Goal: Task Accomplishment & Management: Use online tool/utility

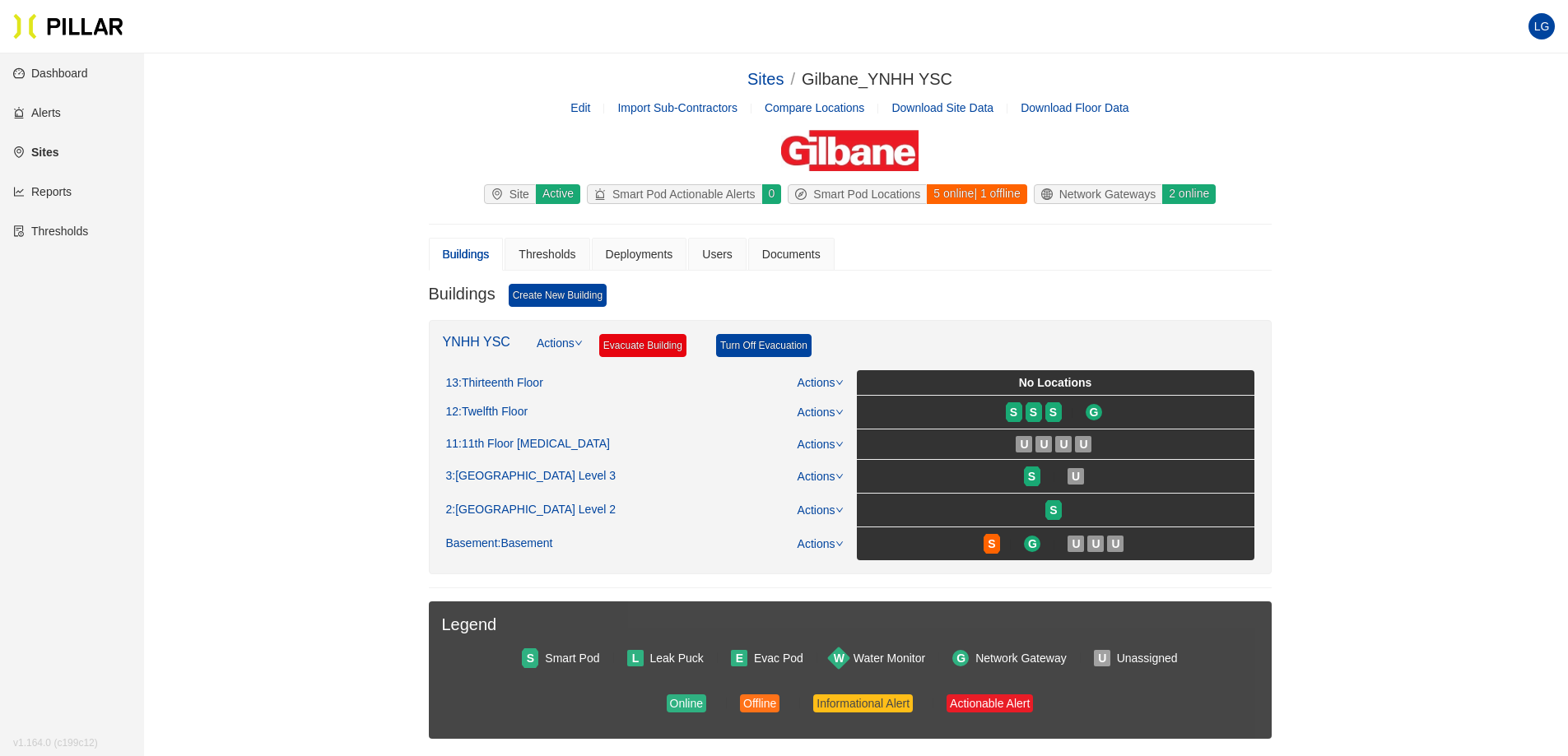
click at [62, 187] on link "Reports" at bounding box center [43, 191] width 59 height 13
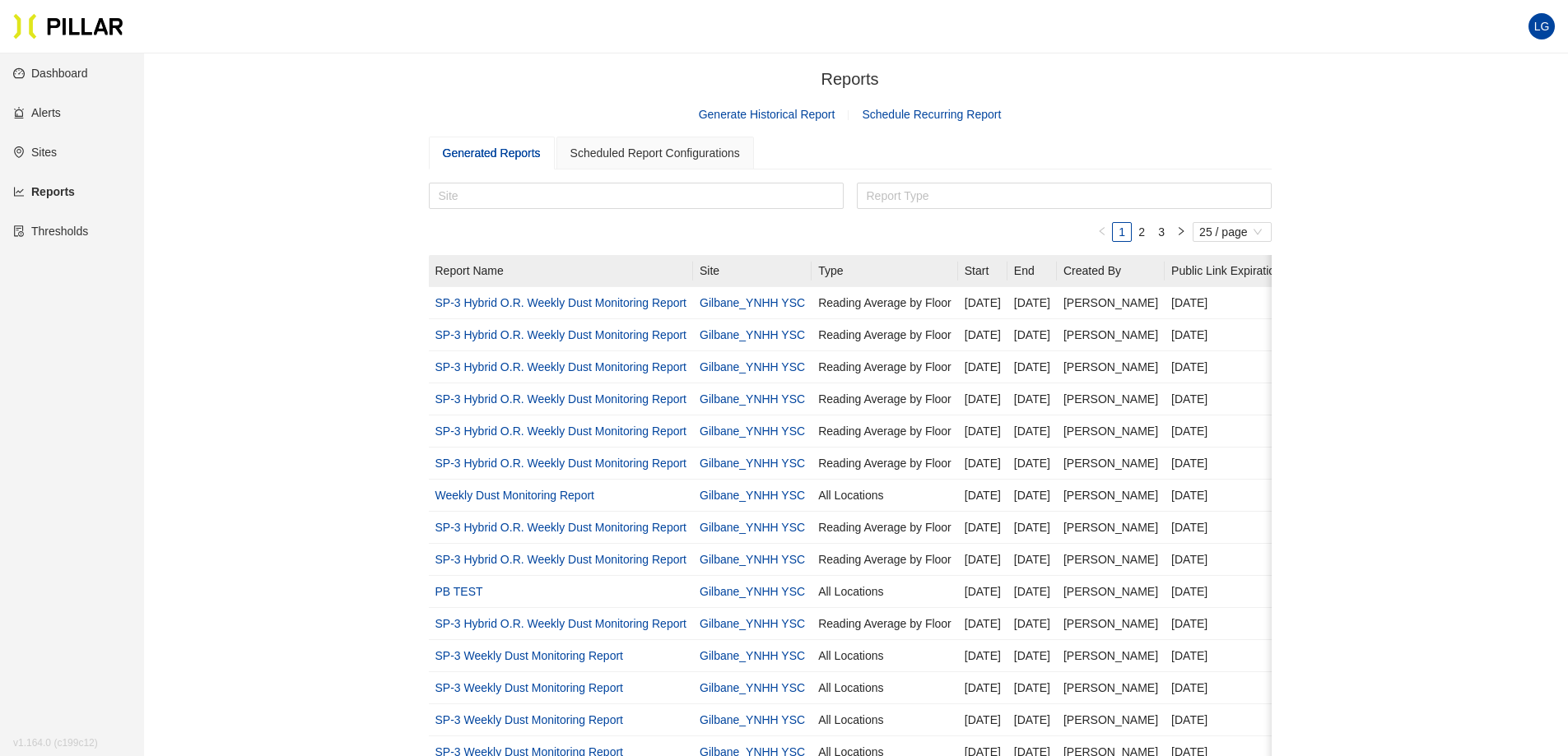
click at [779, 117] on link "Generate Historical Report" at bounding box center [768, 114] width 137 height 13
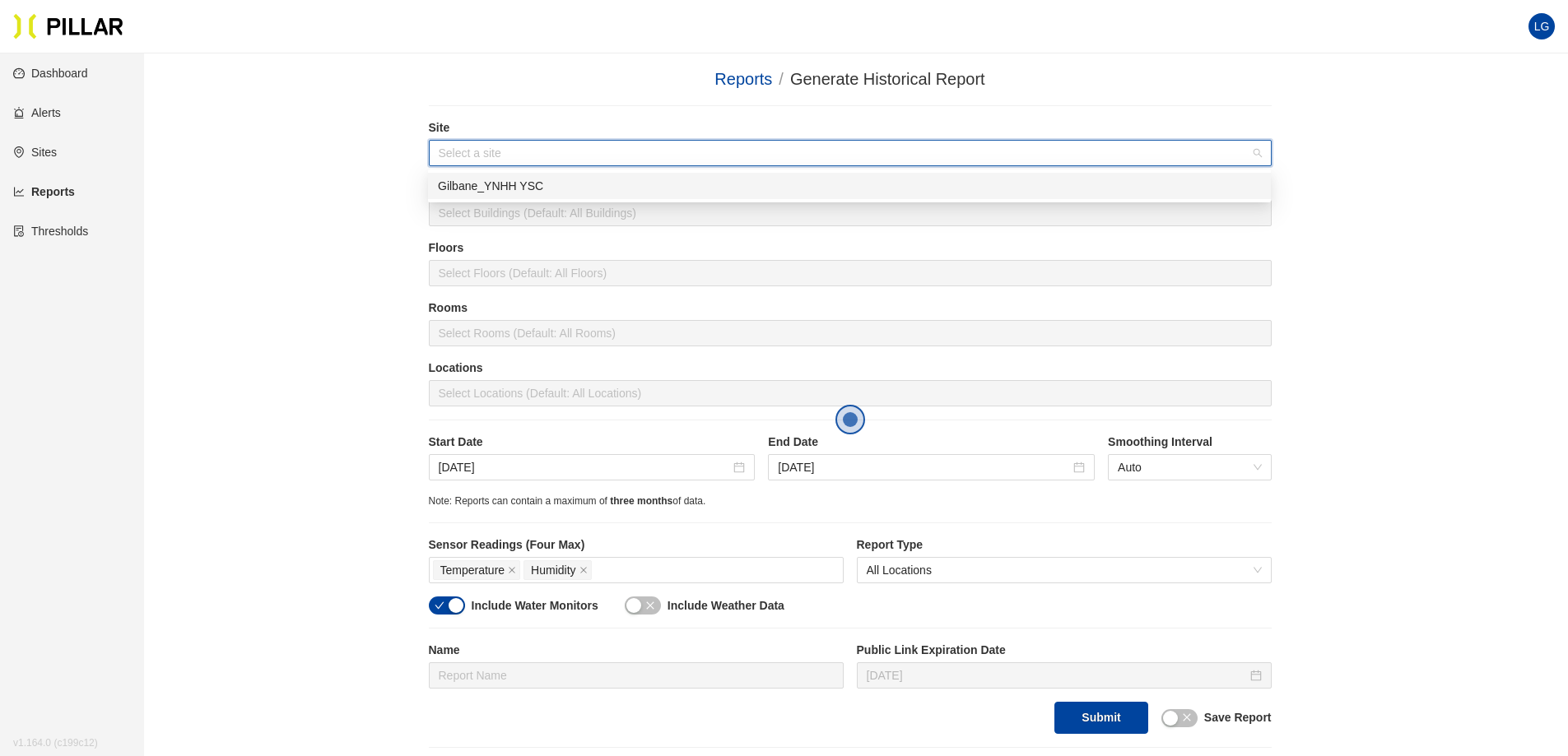
click at [609, 160] on input "search" at bounding box center [844, 153] width 811 height 25
click at [553, 185] on div "Gilbane_YNHH YSC" at bounding box center [849, 186] width 823 height 18
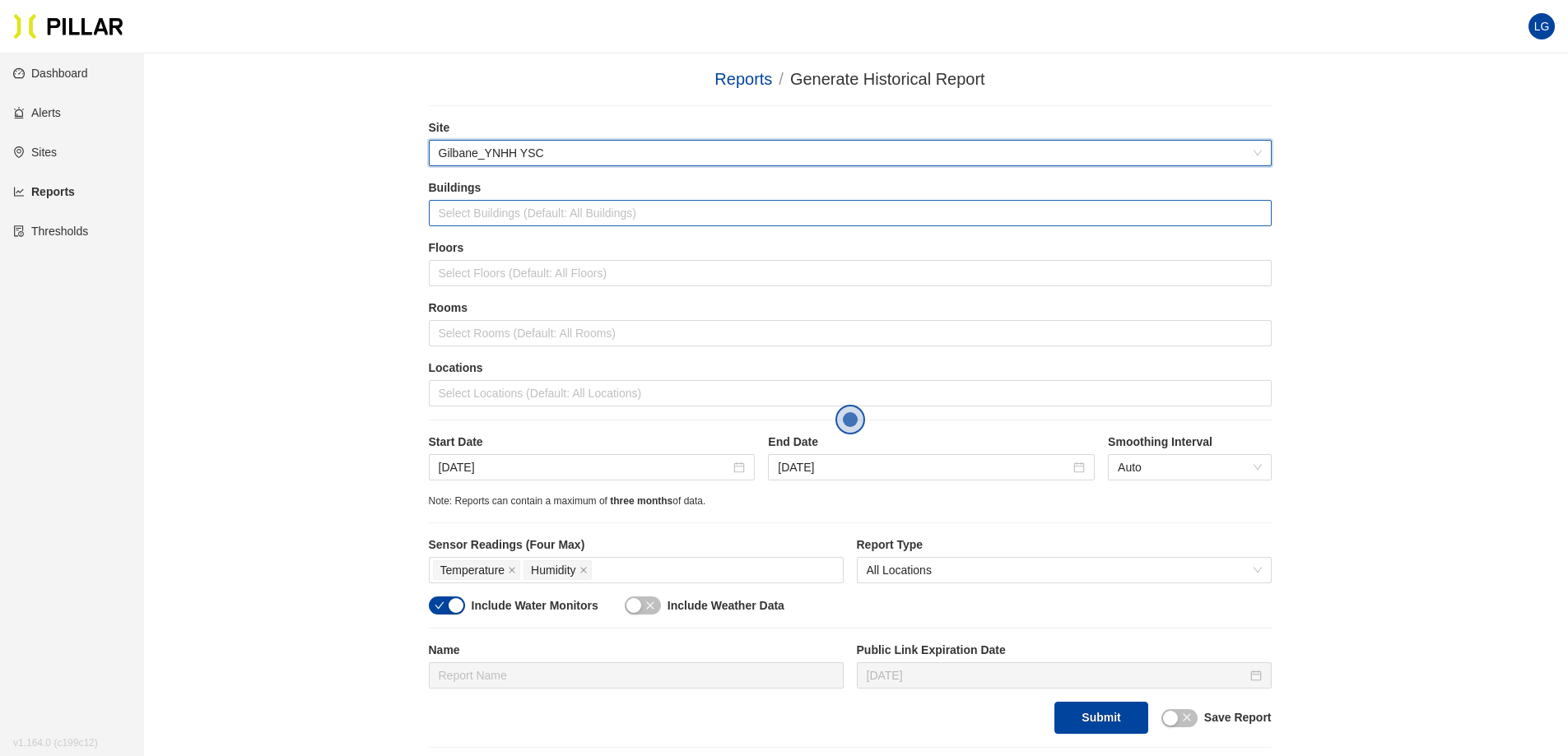
click at [549, 209] on div at bounding box center [849, 213] width 834 height 23
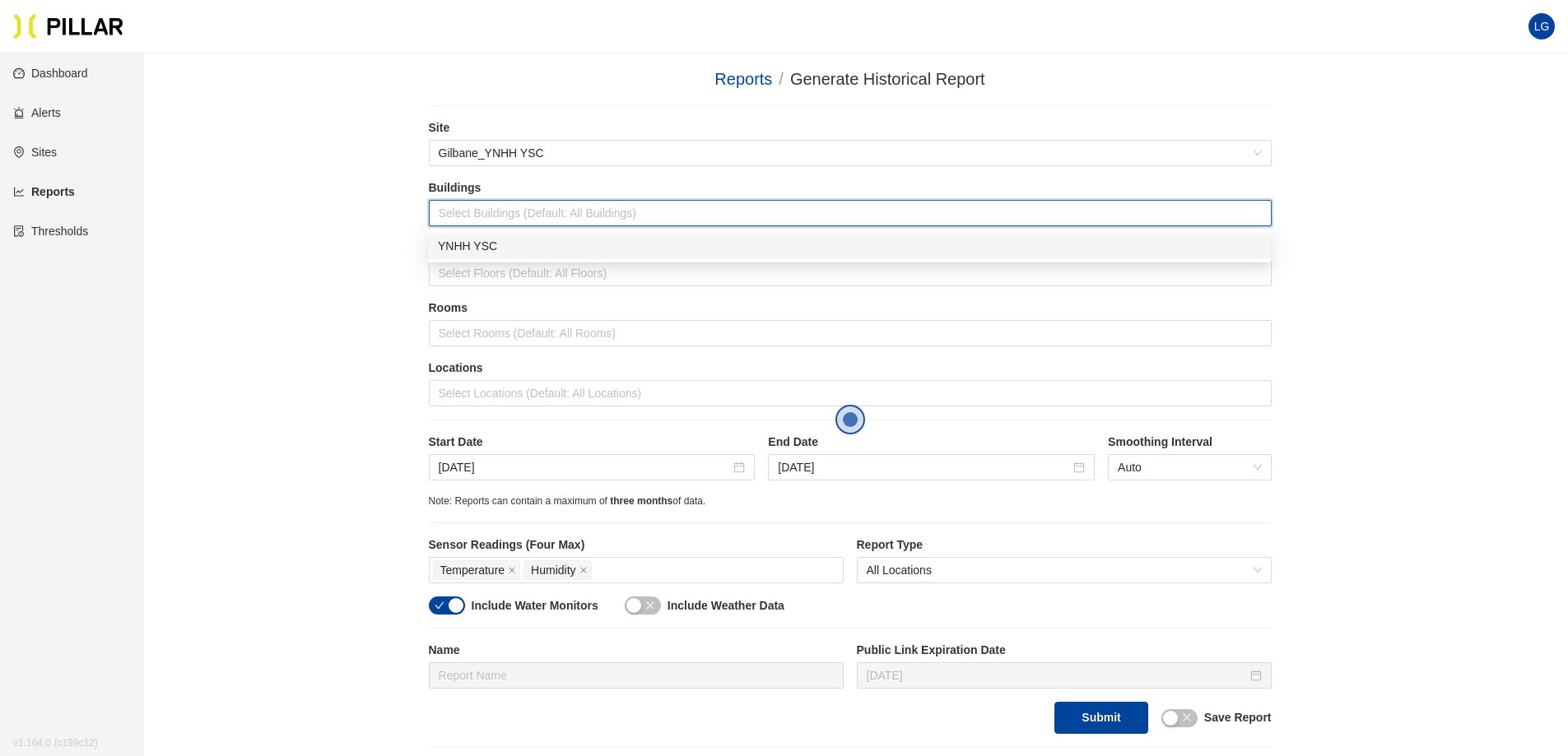
click at [506, 244] on div "YNHH YSC" at bounding box center [849, 246] width 823 height 18
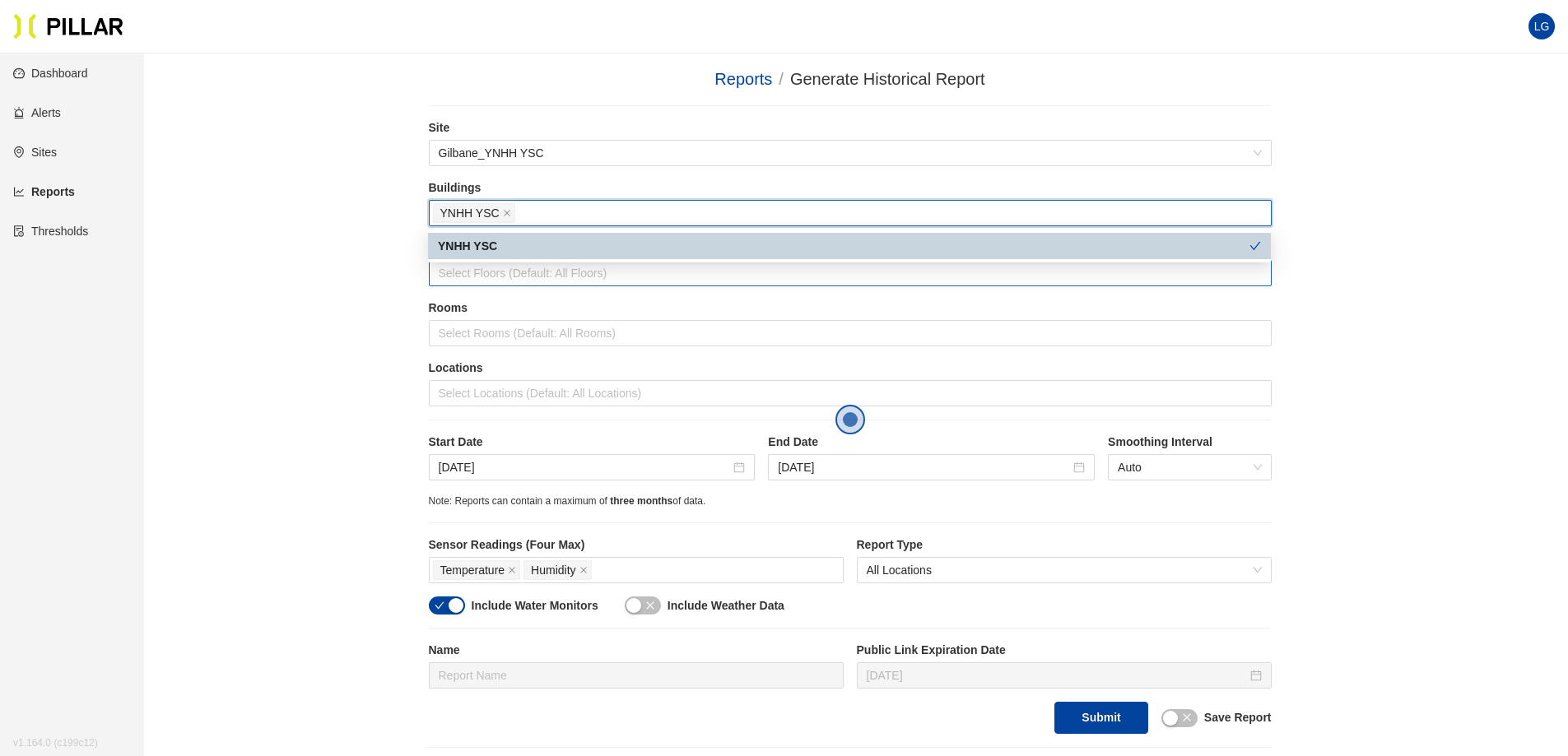
click at [521, 265] on div at bounding box center [849, 274] width 834 height 23
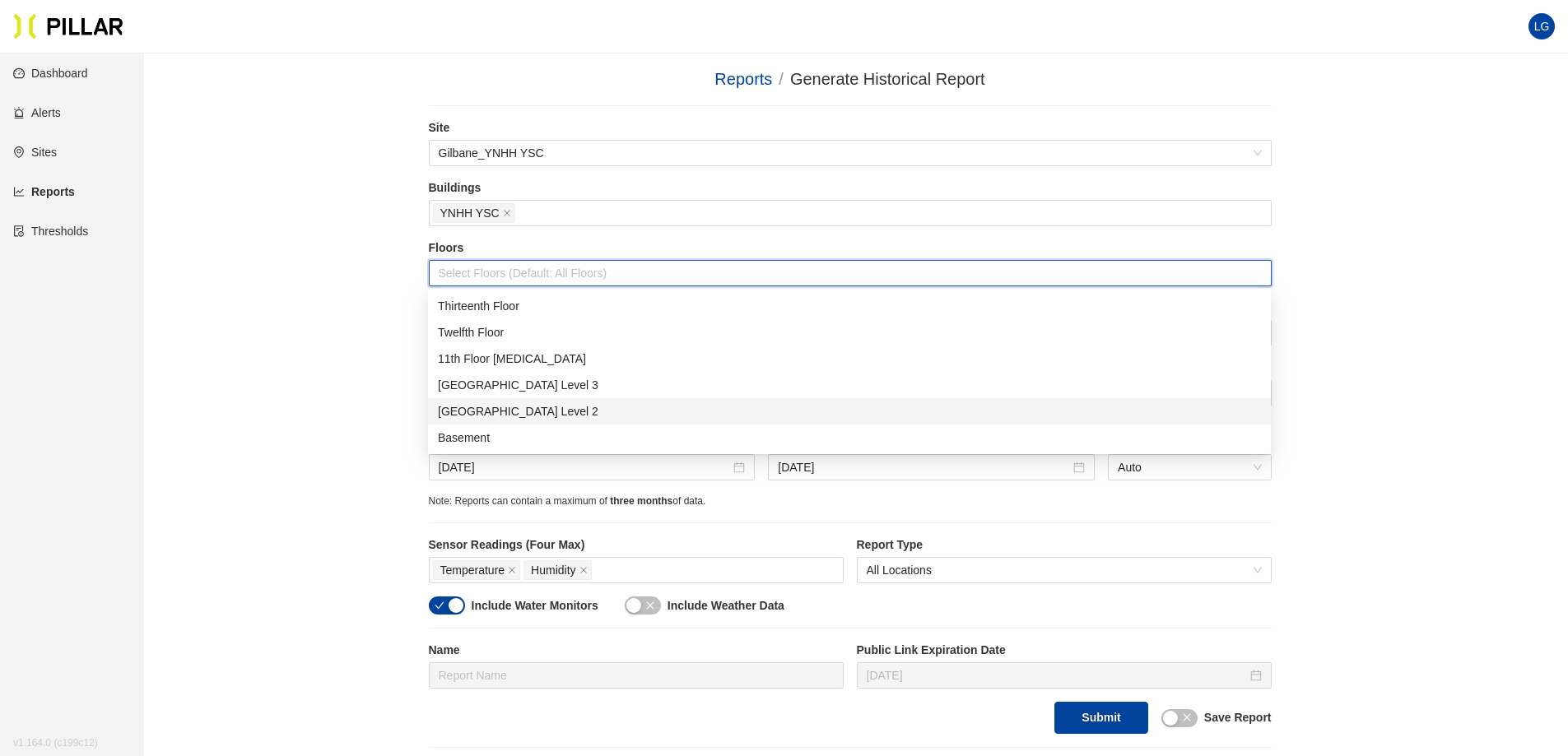
click at [553, 418] on div "[GEOGRAPHIC_DATA] Level 2" at bounding box center [849, 411] width 823 height 18
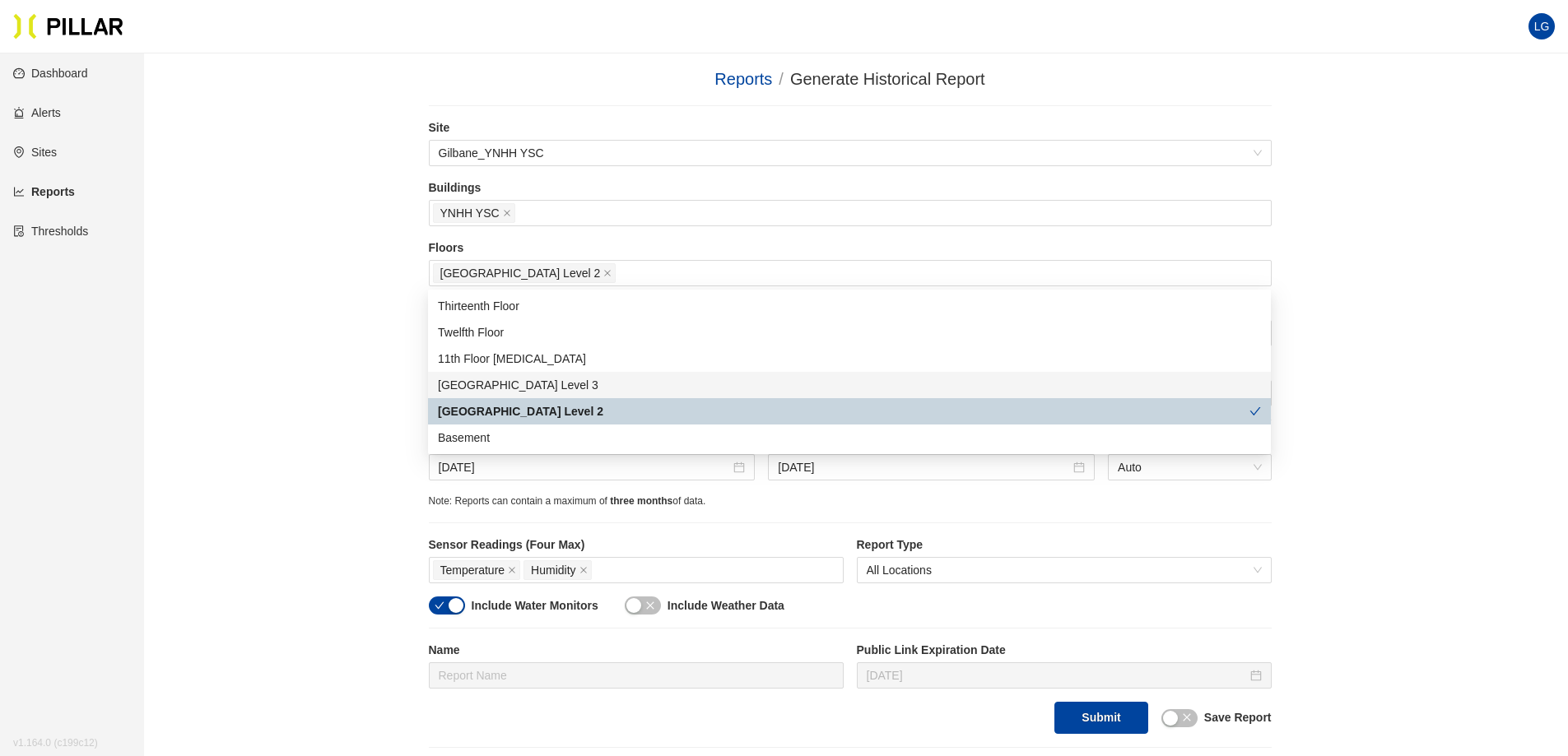
click at [338, 326] on div "Reports / Generate Historical Report / Site Gilbane_YNHH YSC Buildings YNHH YSC…" at bounding box center [850, 407] width 1331 height 681
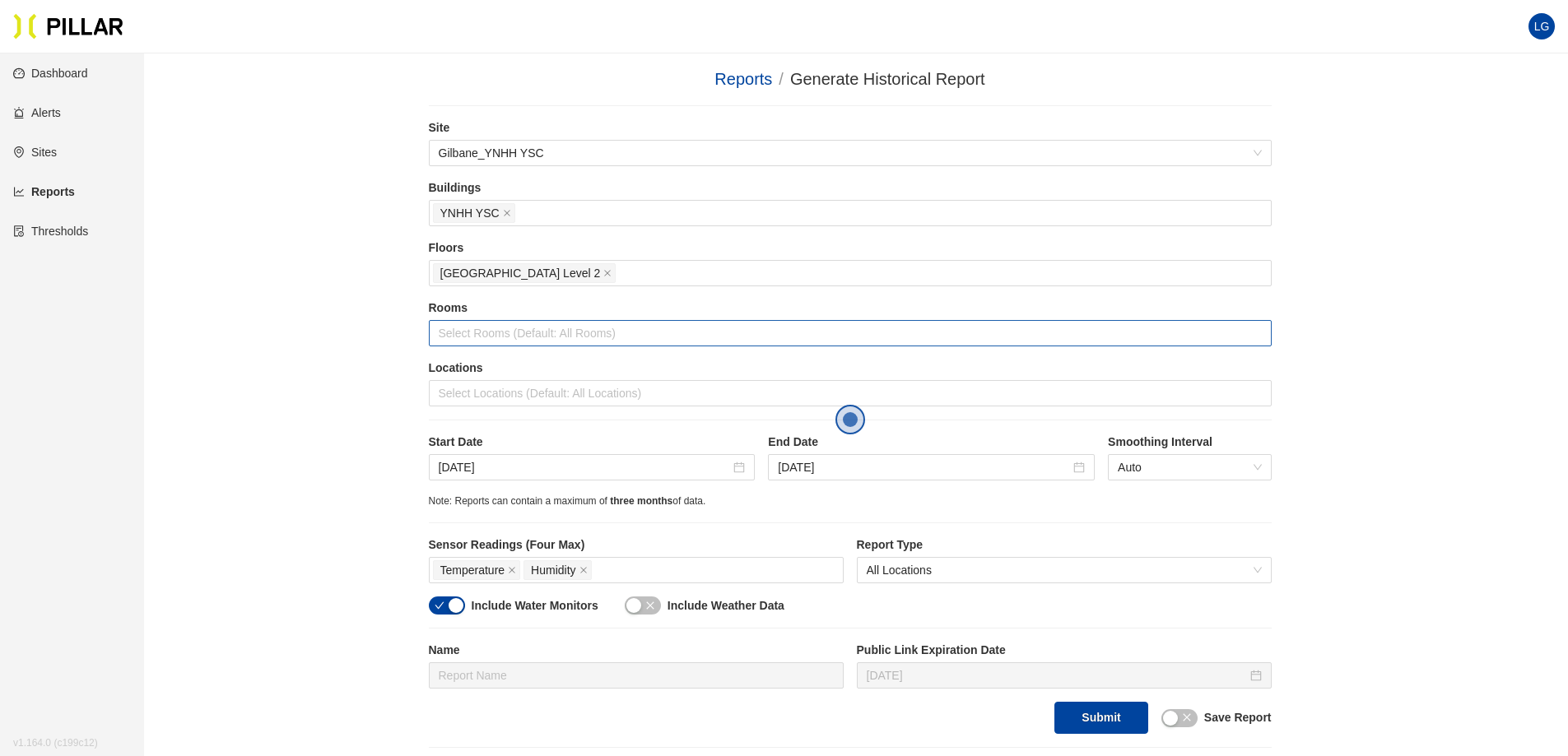
click at [485, 328] on div at bounding box center [849, 333] width 834 height 23
click at [399, 330] on div "Reports / Generate Historical Report / Site Gilbane_YNHH YSC Buildings YNHH YSC…" at bounding box center [850, 407] width 1331 height 681
click at [478, 379] on div "Locations Select Locations (Default: All Locations)" at bounding box center [850, 383] width 843 height 47
click at [482, 402] on div at bounding box center [849, 394] width 834 height 23
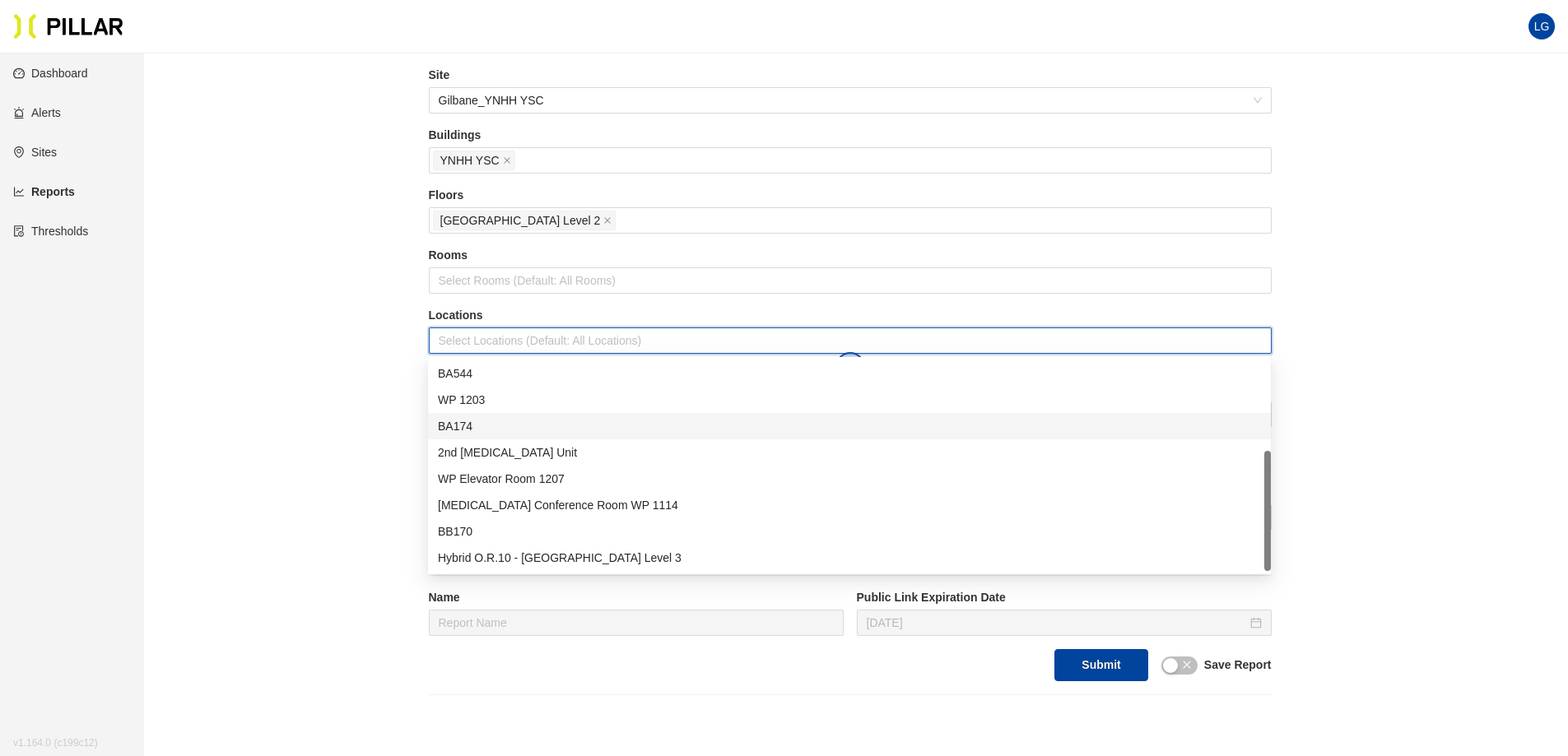
scroll to position [83, 0]
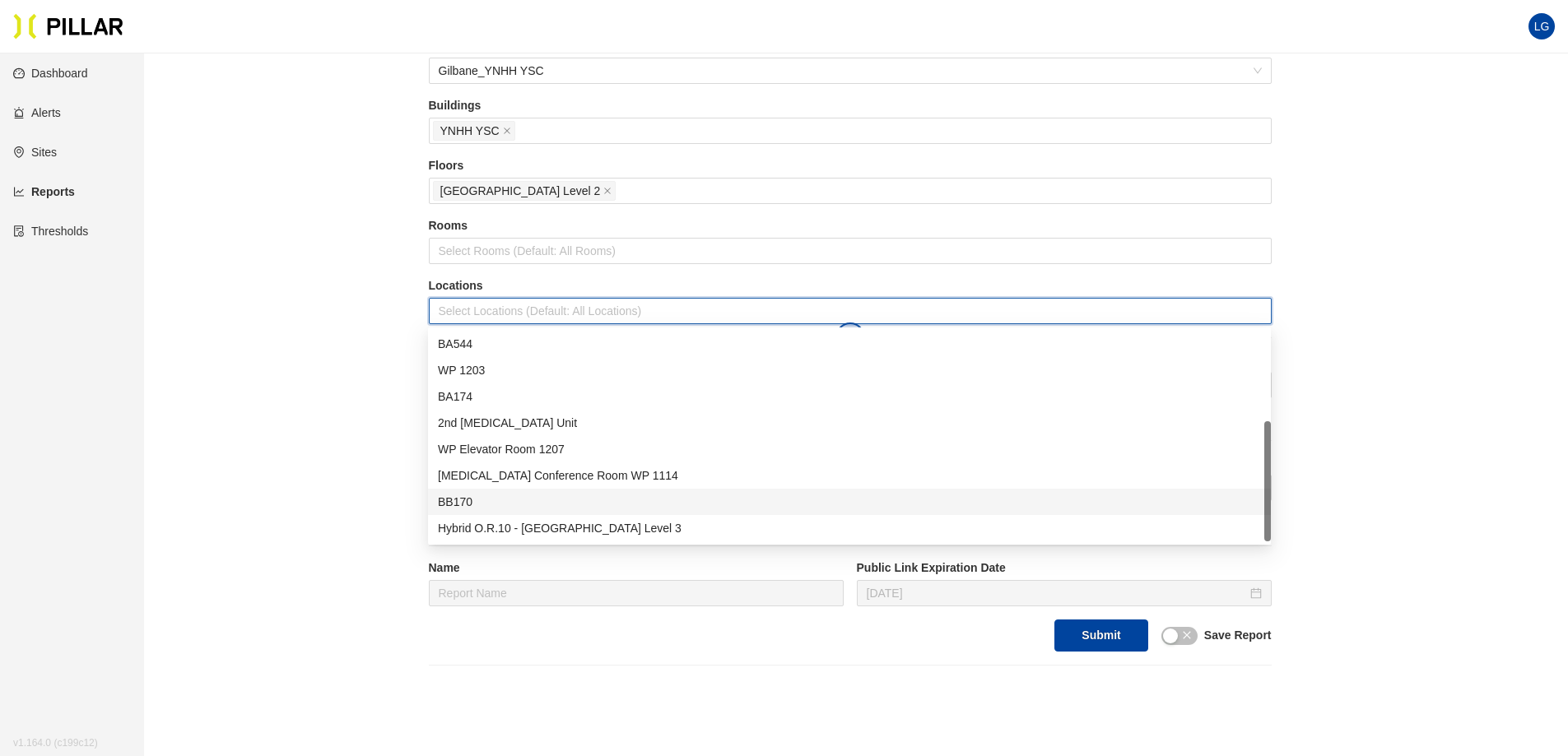
click at [514, 491] on div "BB170" at bounding box center [849, 502] width 843 height 27
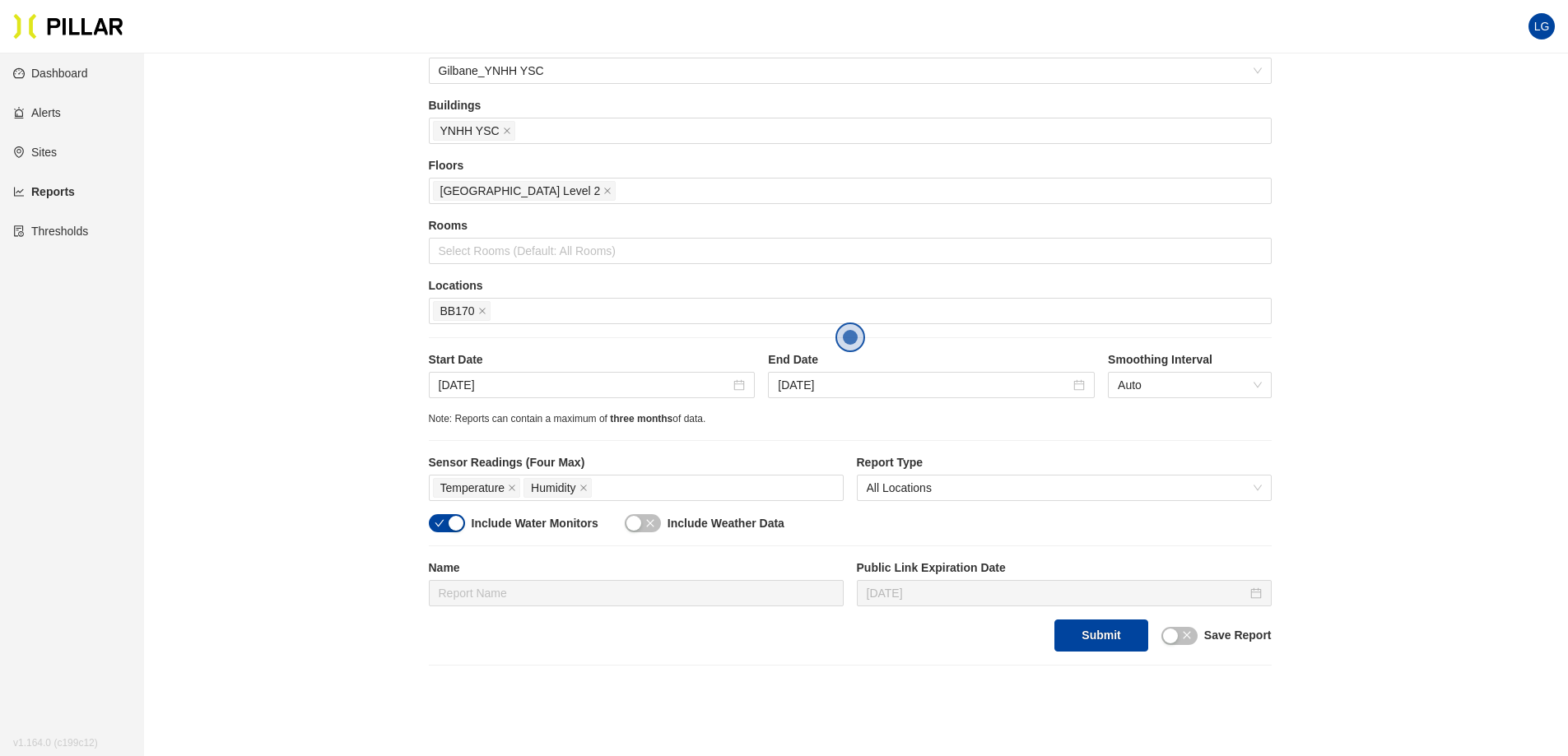
drag, startPoint x: 291, startPoint y: 408, endPoint x: 303, endPoint y: 357, distance: 52.4
click at [291, 408] on div "Reports / Generate Historical Report / Site Gilbane_YNHH YSC Buildings YNHH YSC…" at bounding box center [850, 324] width 1331 height 681
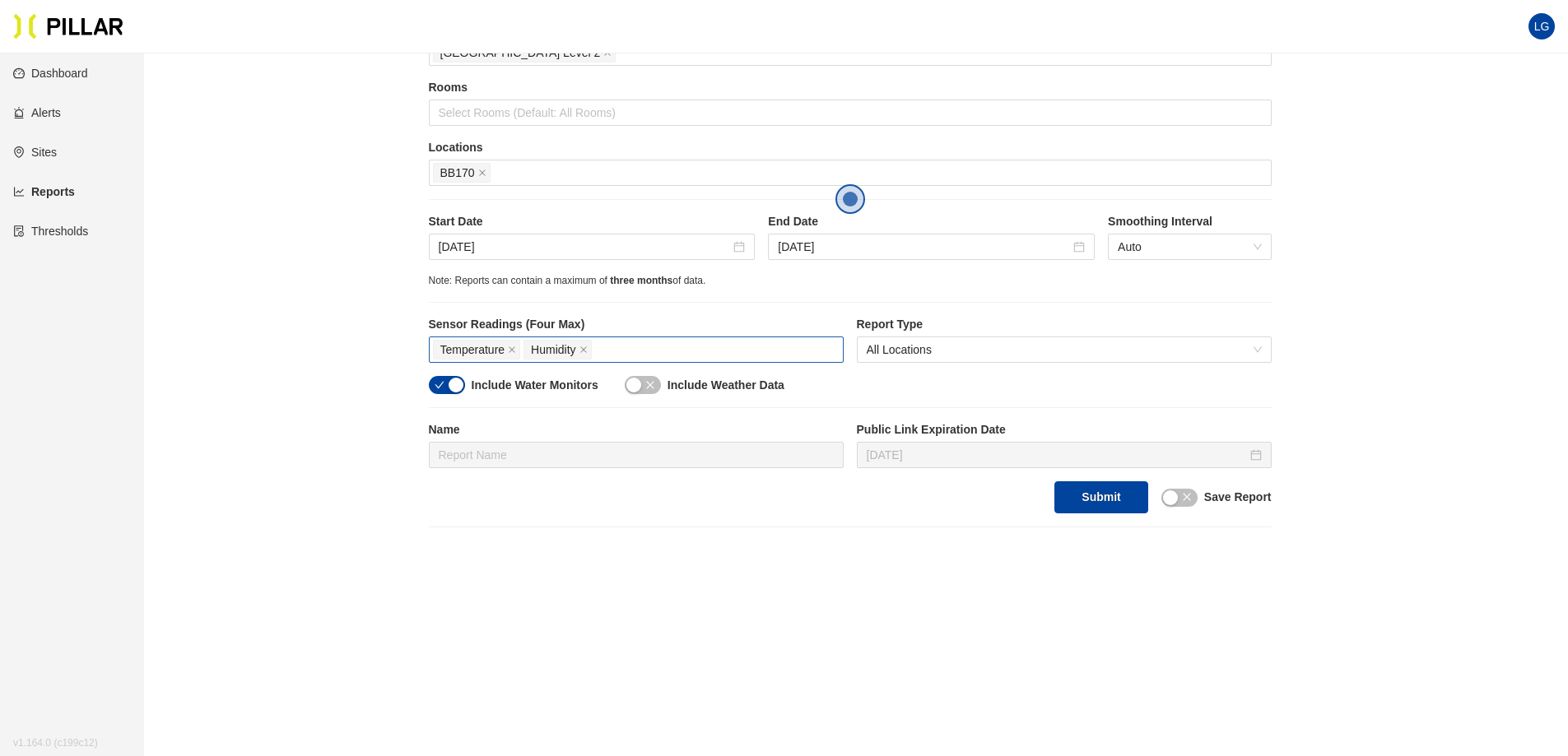
scroll to position [247, 0]
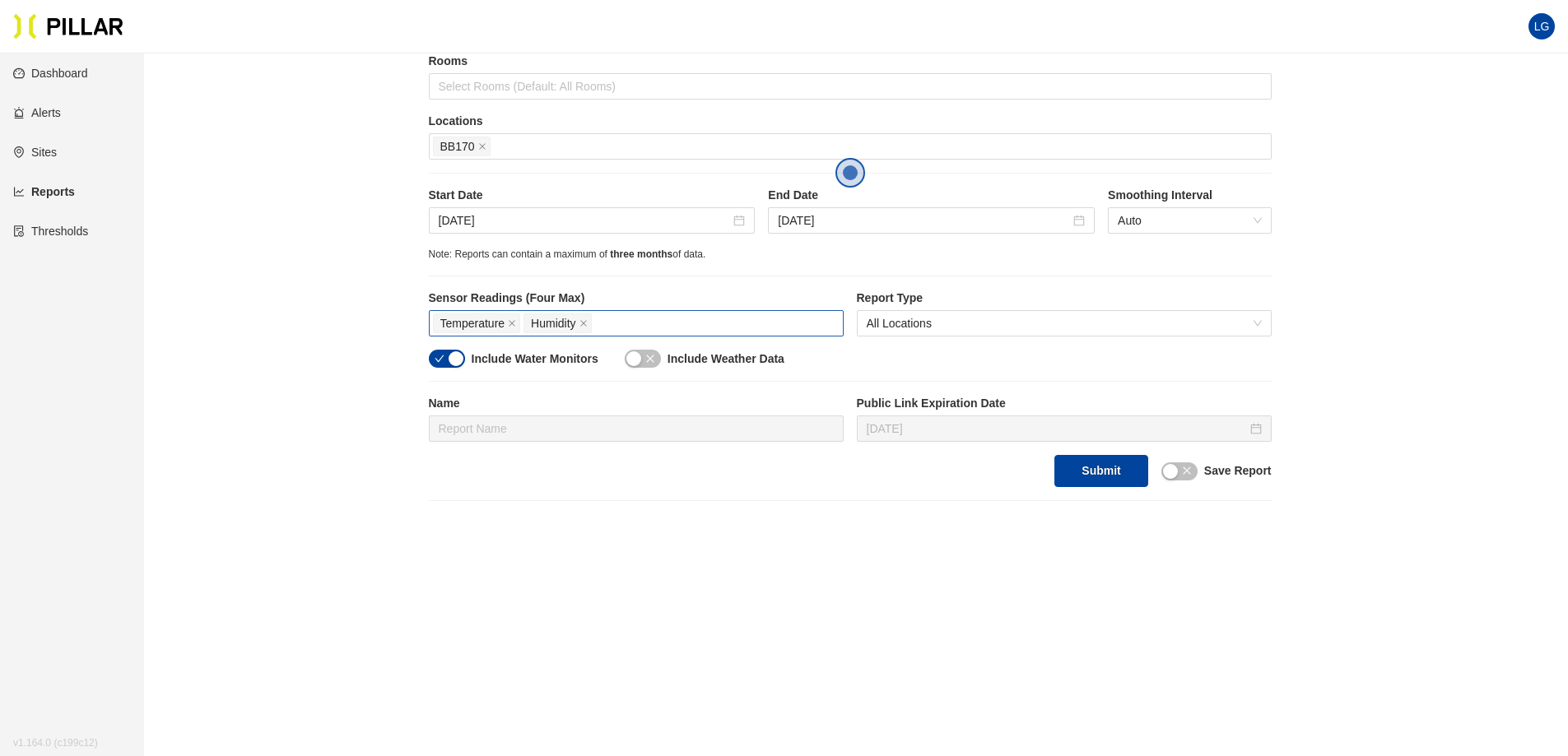
click at [703, 327] on div "Temperature Humidity" at bounding box center [636, 323] width 407 height 23
type input "f"
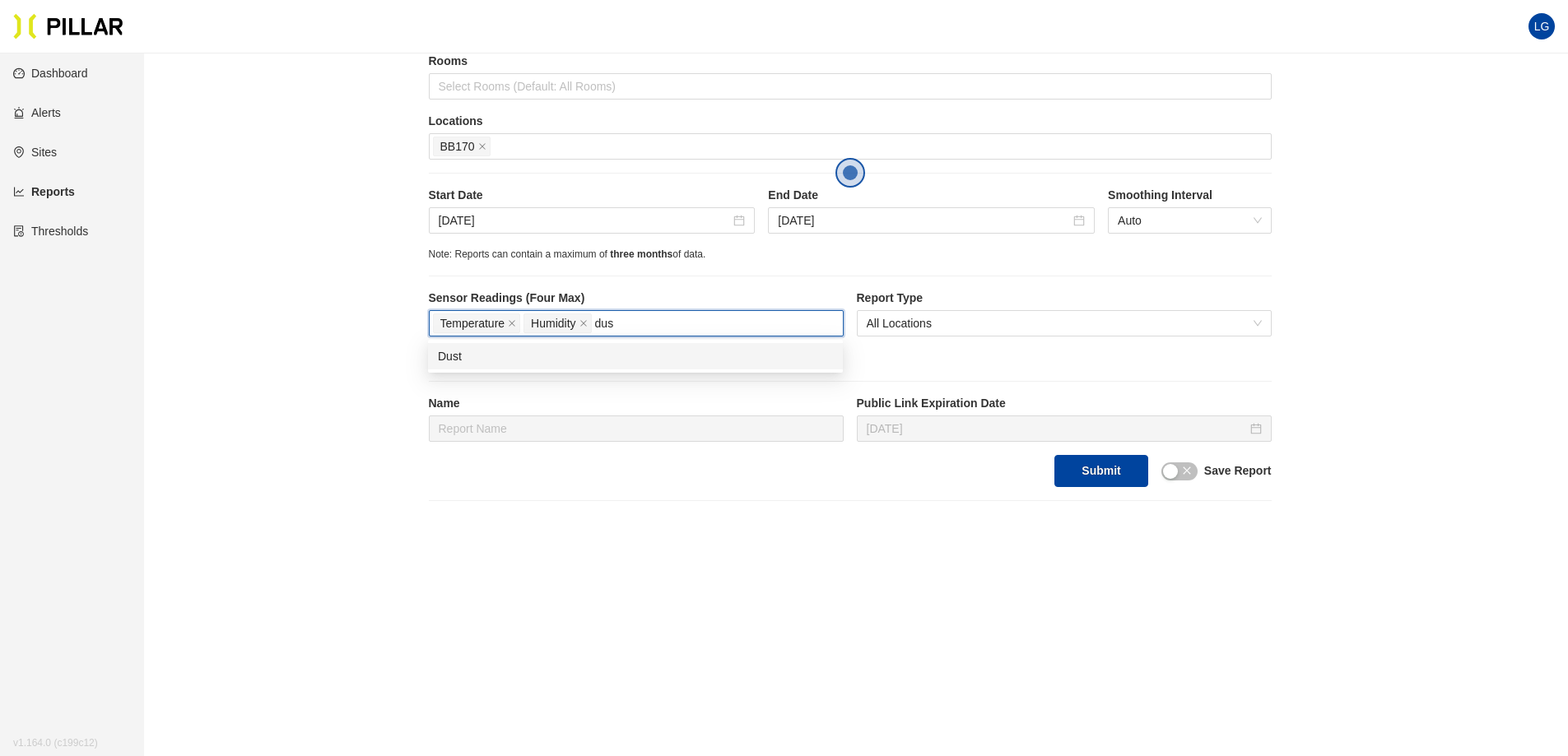
type input "dust"
click at [494, 366] on div "Dust" at bounding box center [635, 356] width 415 height 27
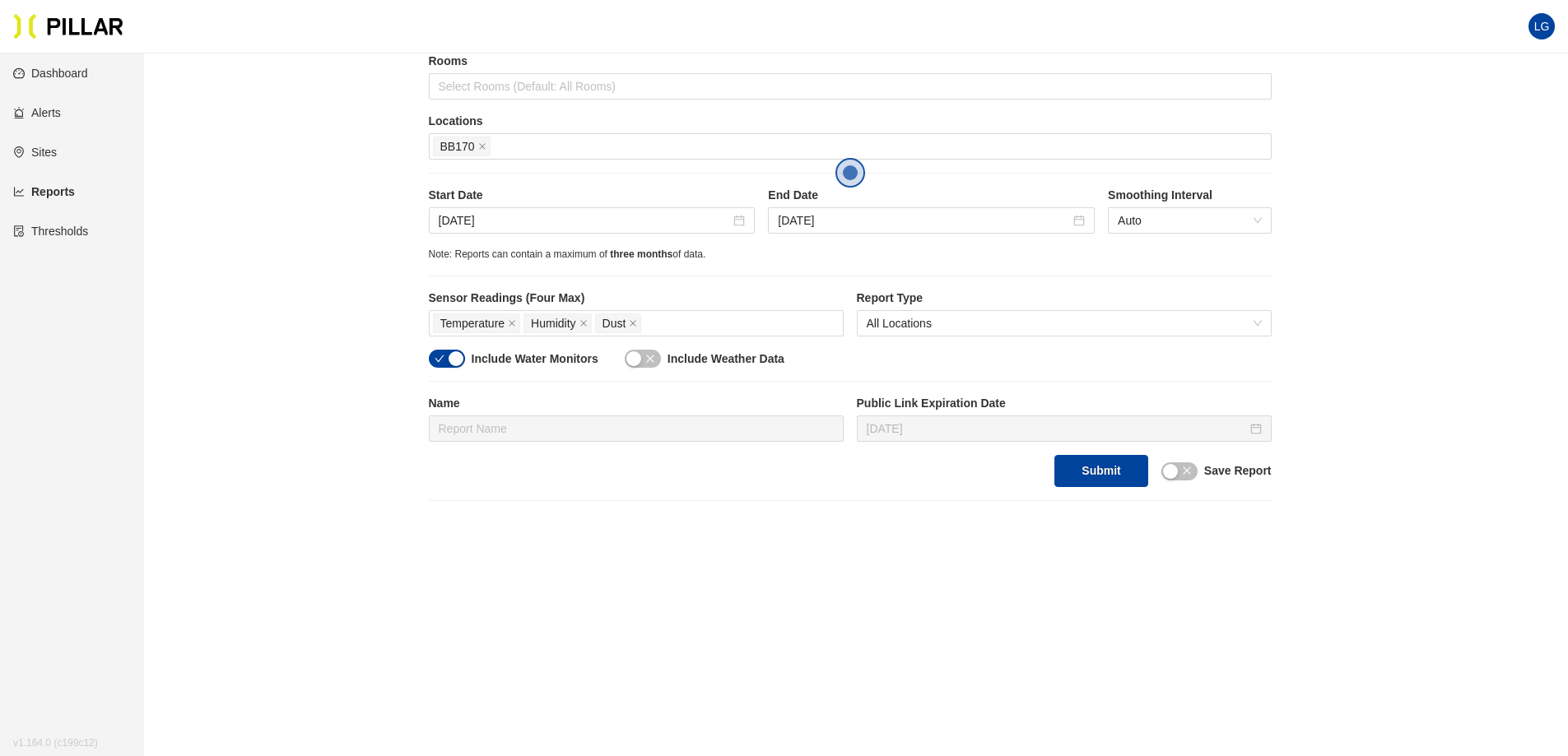
click at [282, 301] on div "Reports / Generate Historical Report / Site Gilbane_YNHH YSC Buildings YNHH YSC…" at bounding box center [850, 160] width 1331 height 681
click at [740, 221] on div at bounding box center [593, 220] width 307 height 18
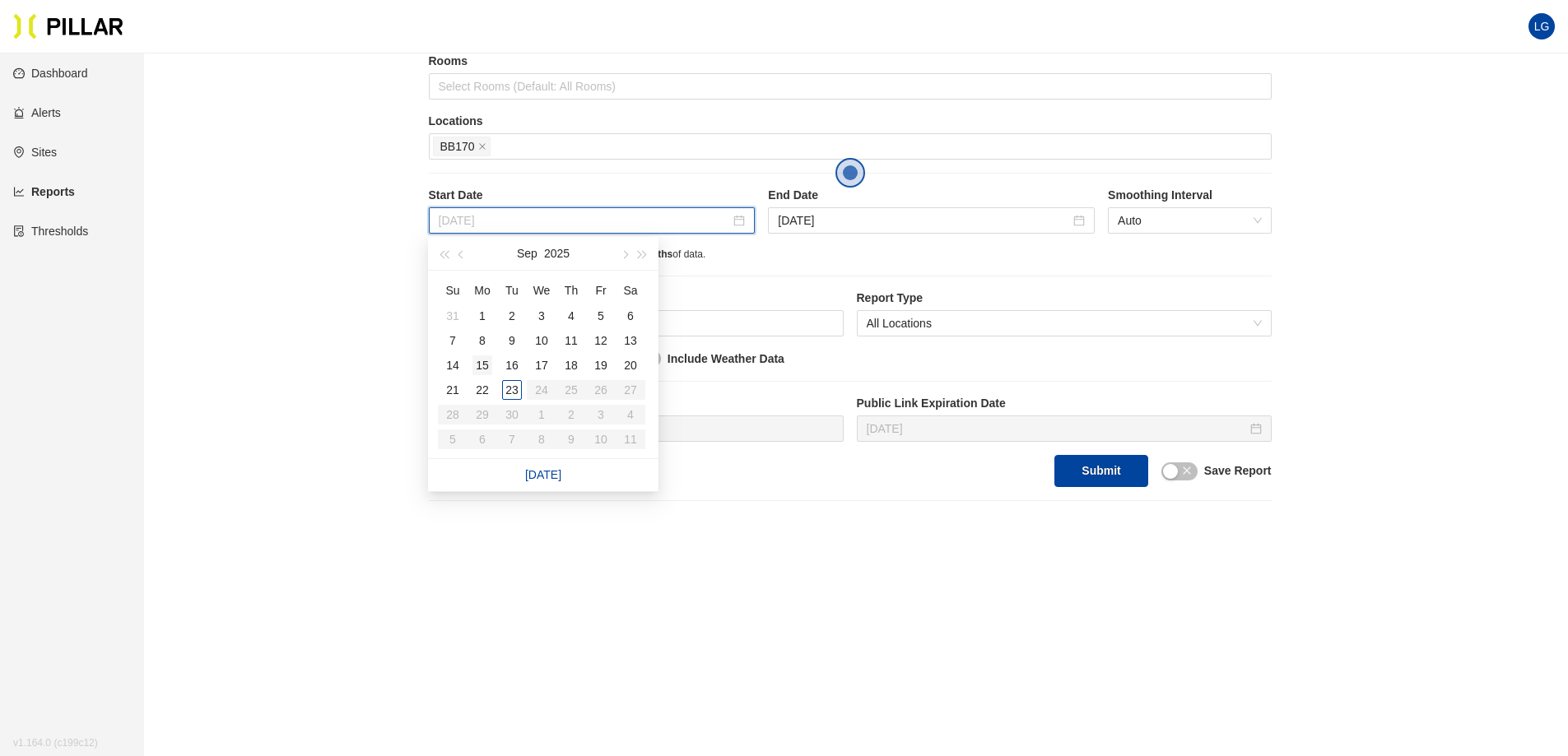
type input "[DATE]"
click at [482, 361] on div "15" at bounding box center [482, 365] width 20 height 20
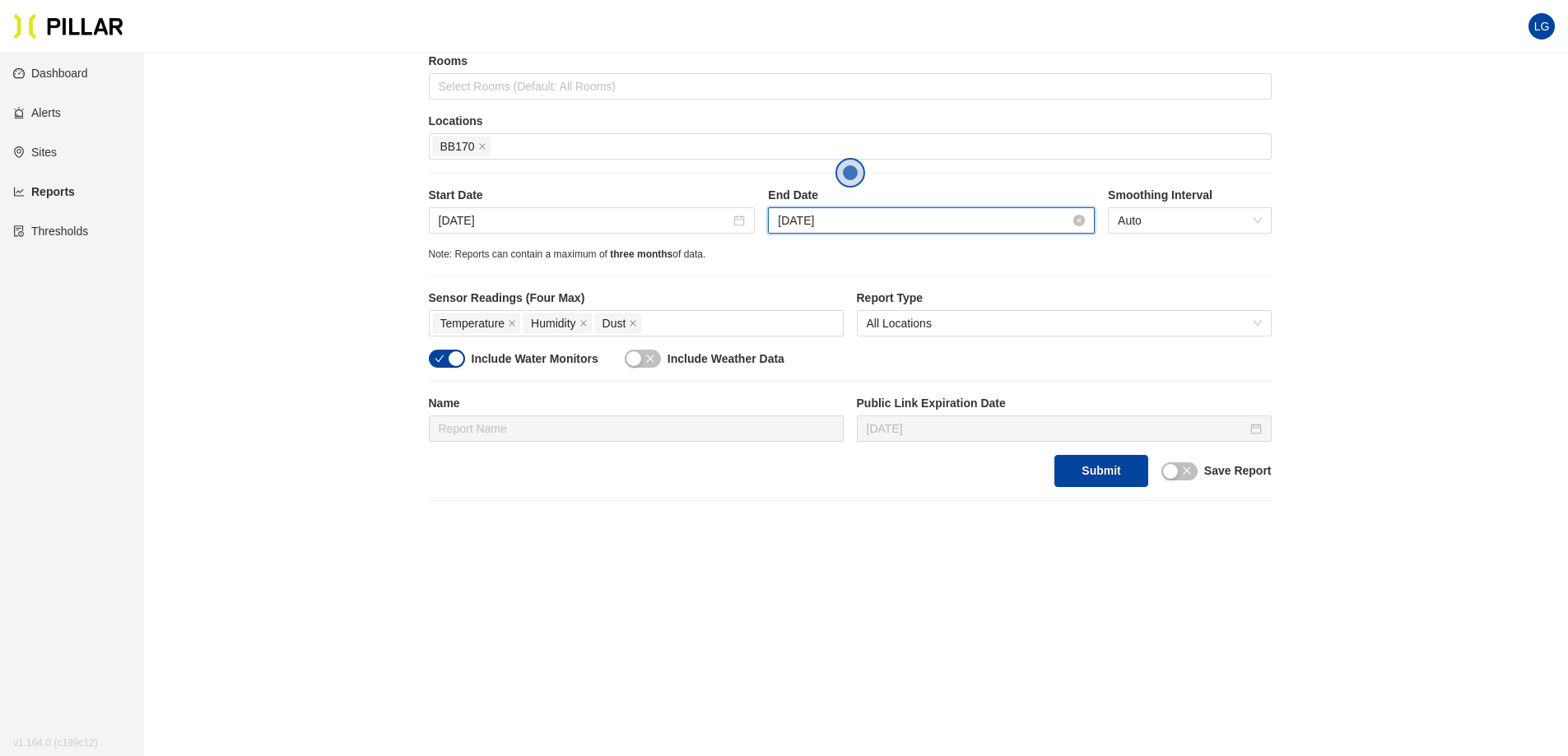
click at [981, 224] on input "[DATE]" at bounding box center [923, 220] width 292 height 18
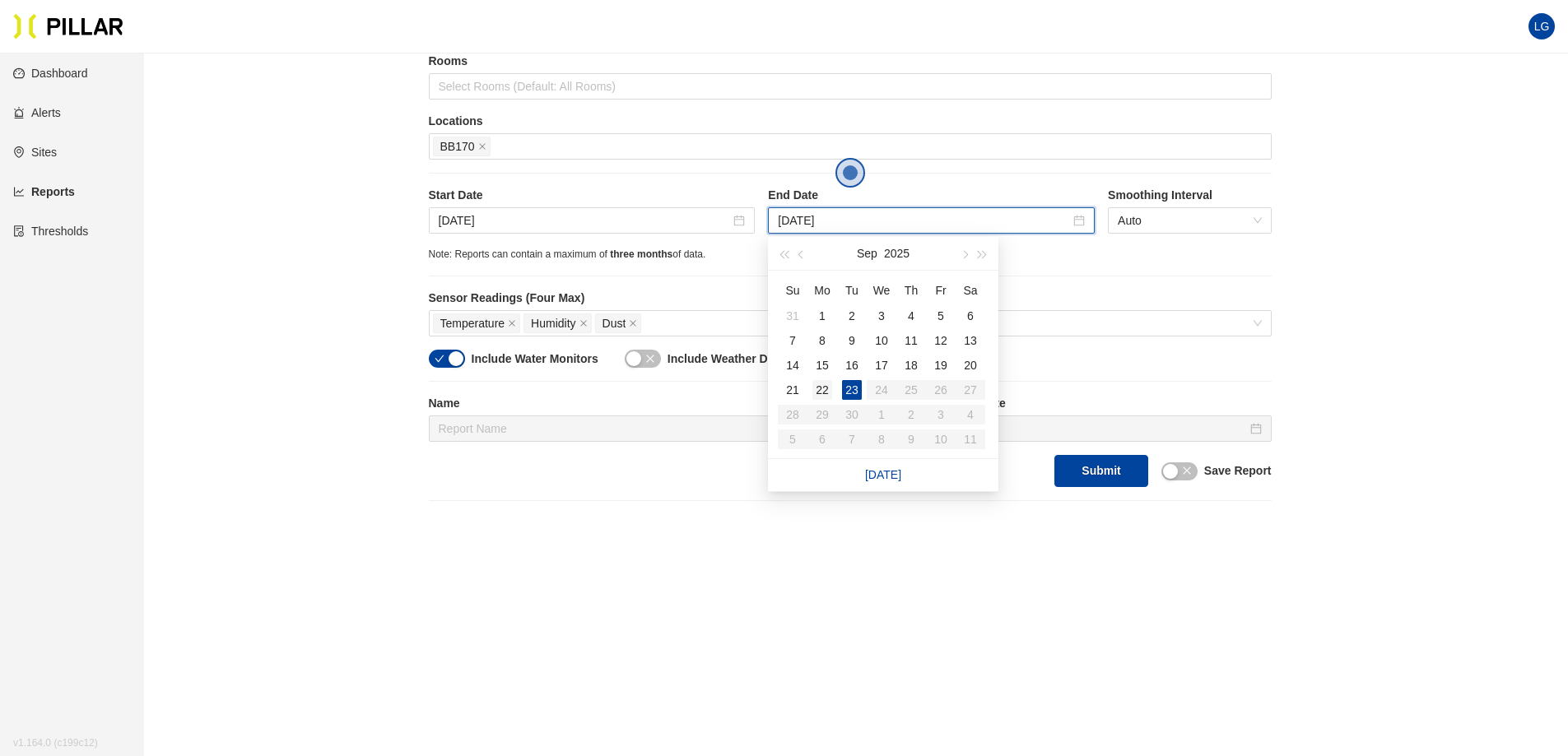
type input "[DATE]"
click at [825, 392] on div "22" at bounding box center [822, 390] width 20 height 20
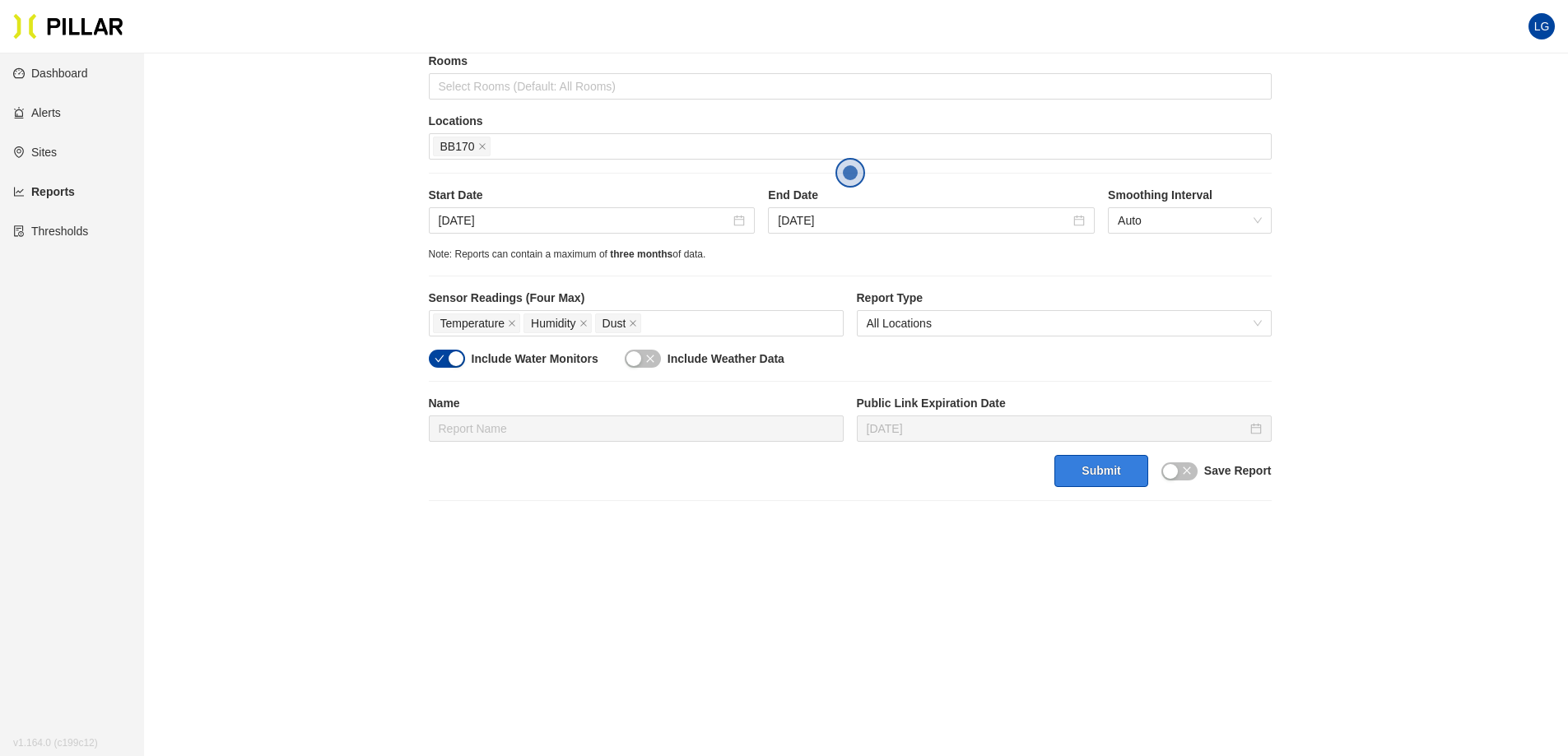
click at [1095, 472] on button "Submit" at bounding box center [1101, 471] width 93 height 32
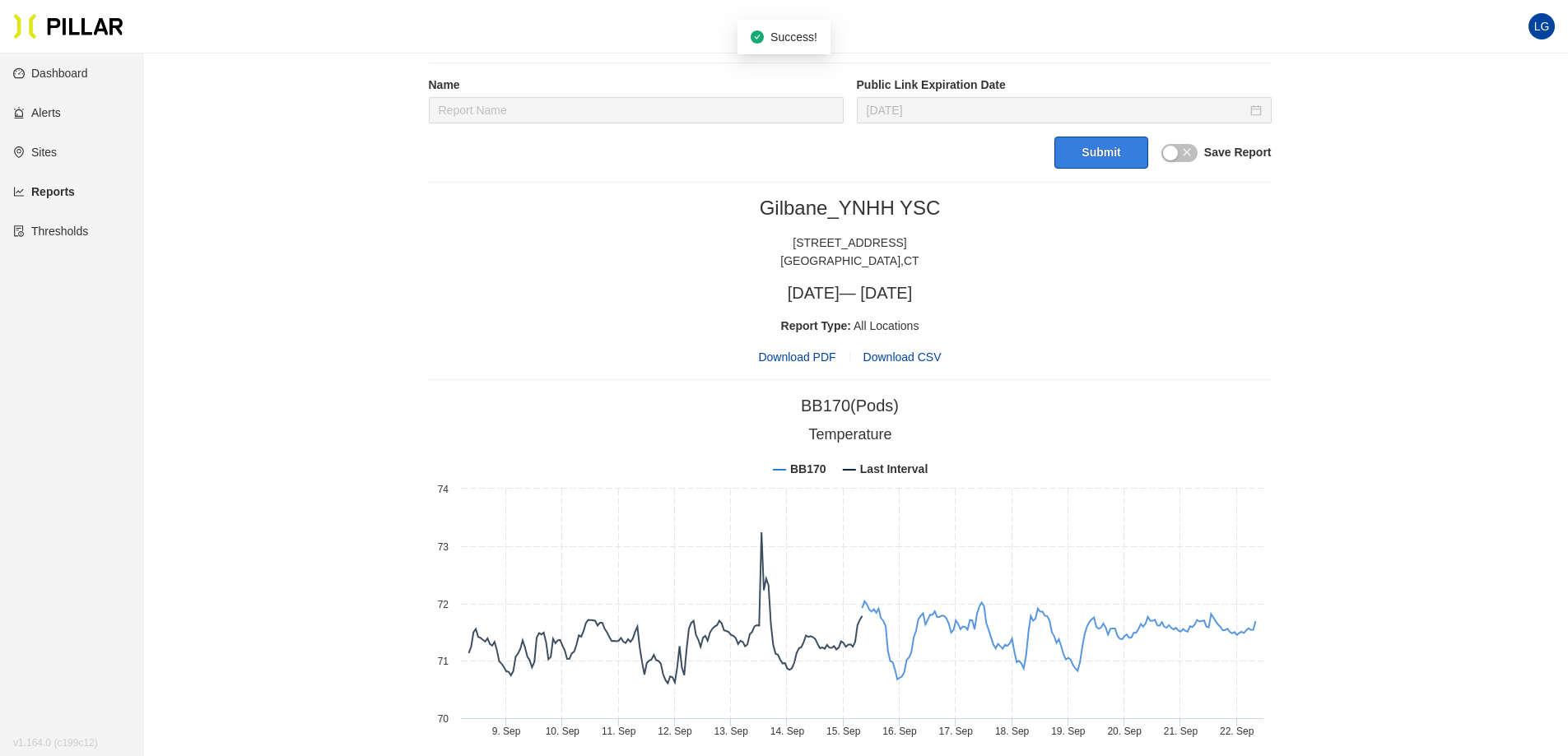
scroll to position [576, 0]
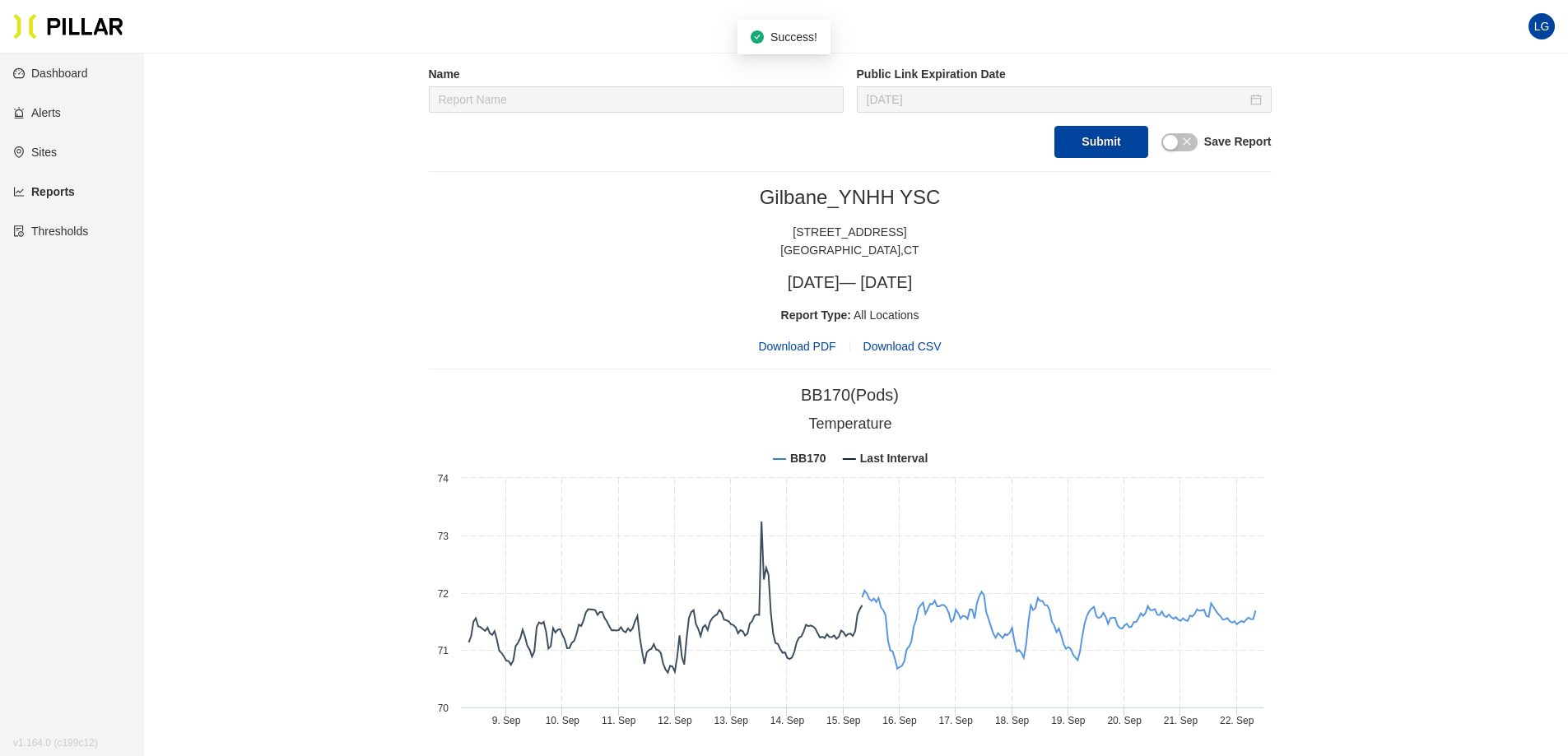
click at [816, 352] on span "Download PDF" at bounding box center [796, 346] width 77 height 18
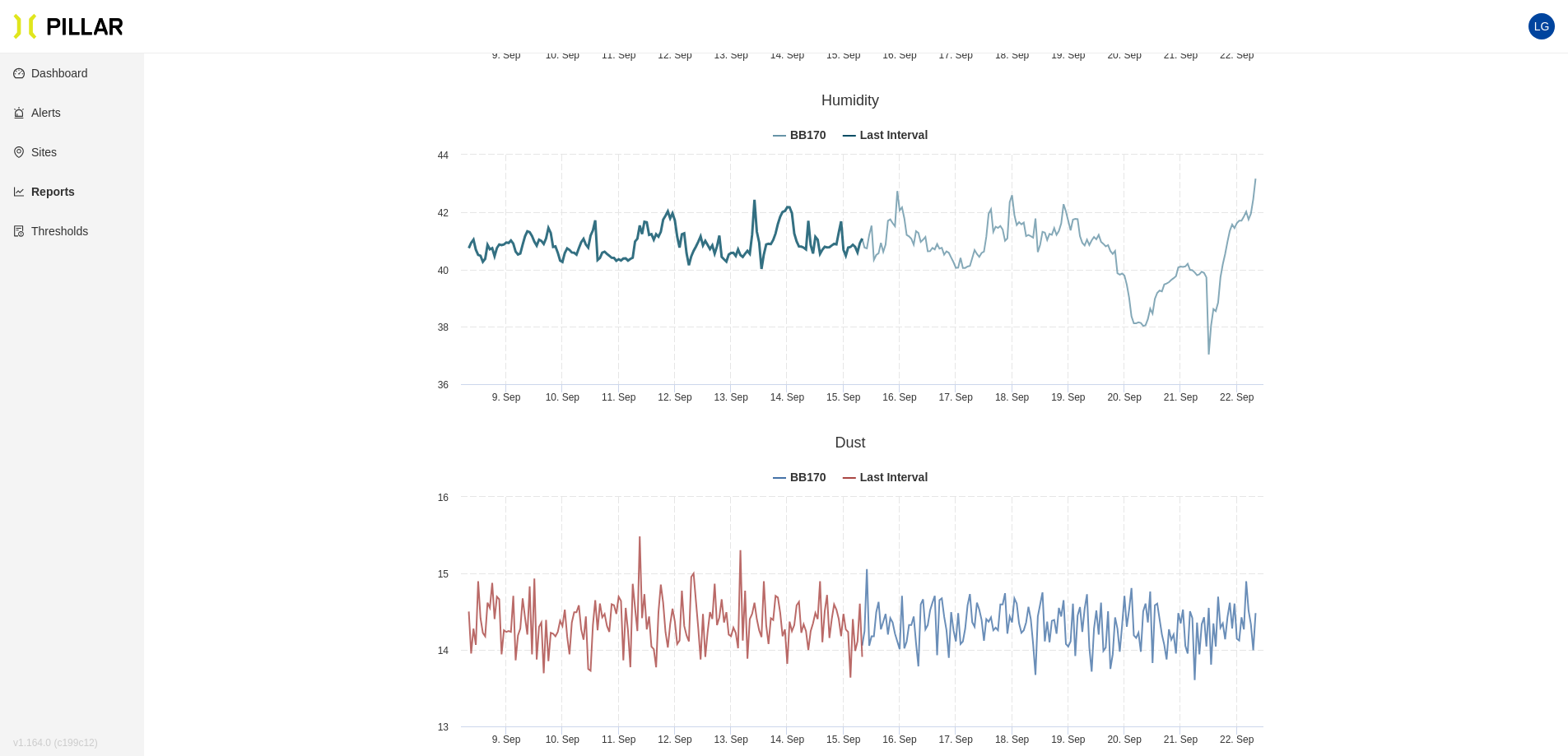
scroll to position [1317, 0]
